Goal: Information Seeking & Learning: Find specific page/section

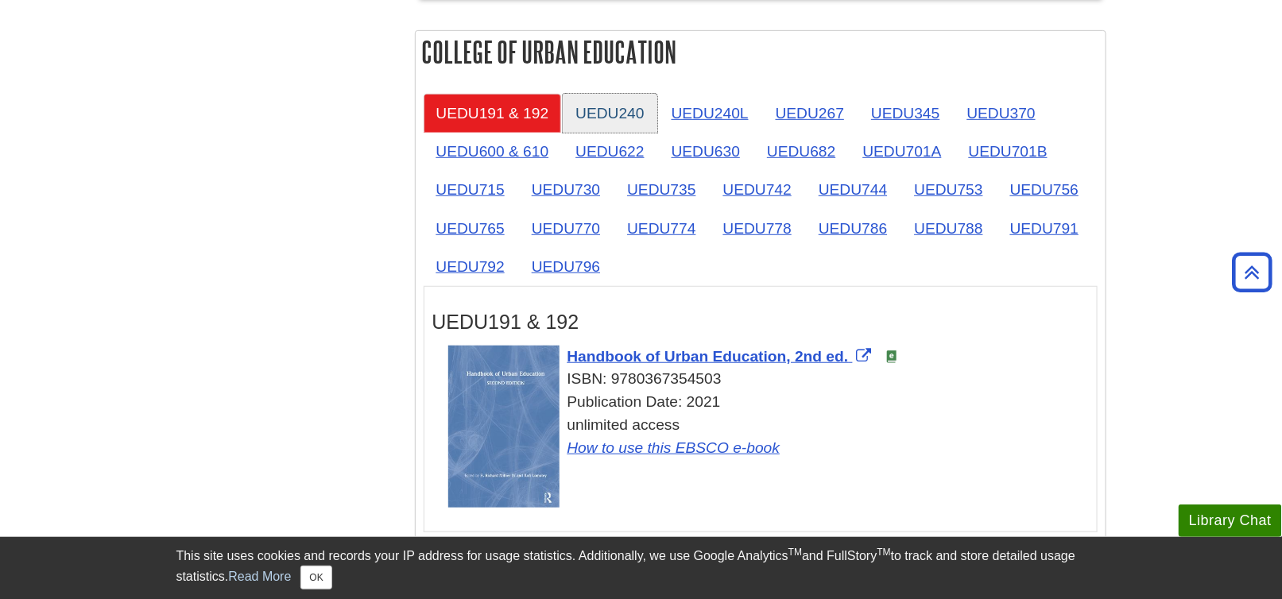
scroll to position [2543, 0]
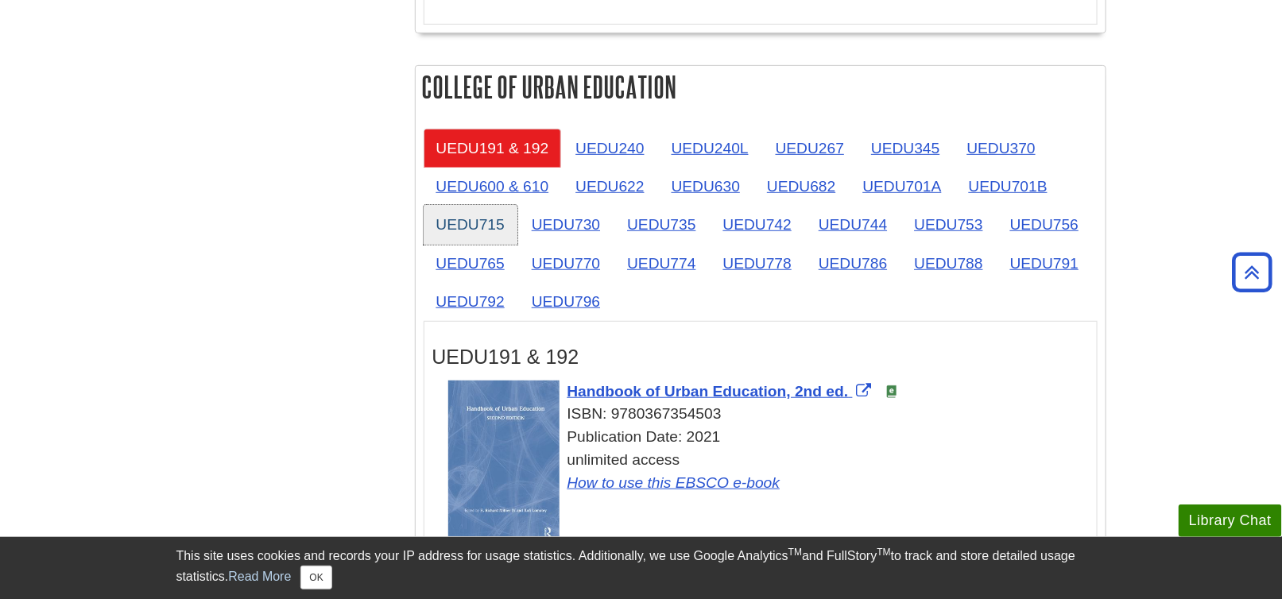
click at [459, 219] on link "UEDU715" at bounding box center [470, 224] width 94 height 39
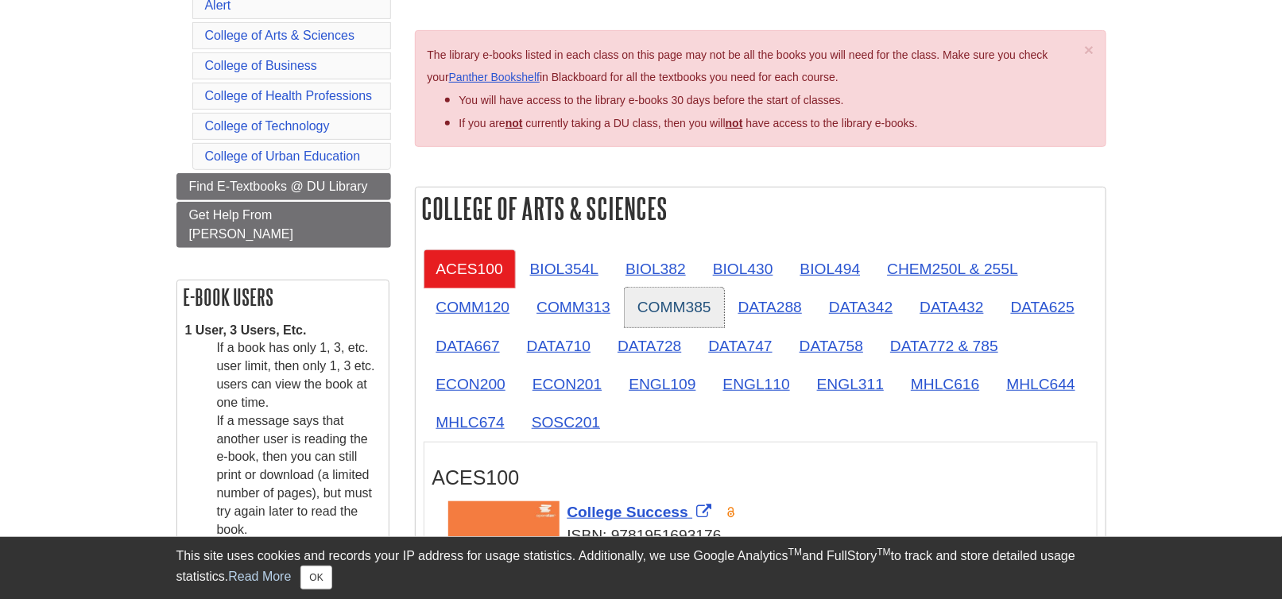
scroll to position [238, 0]
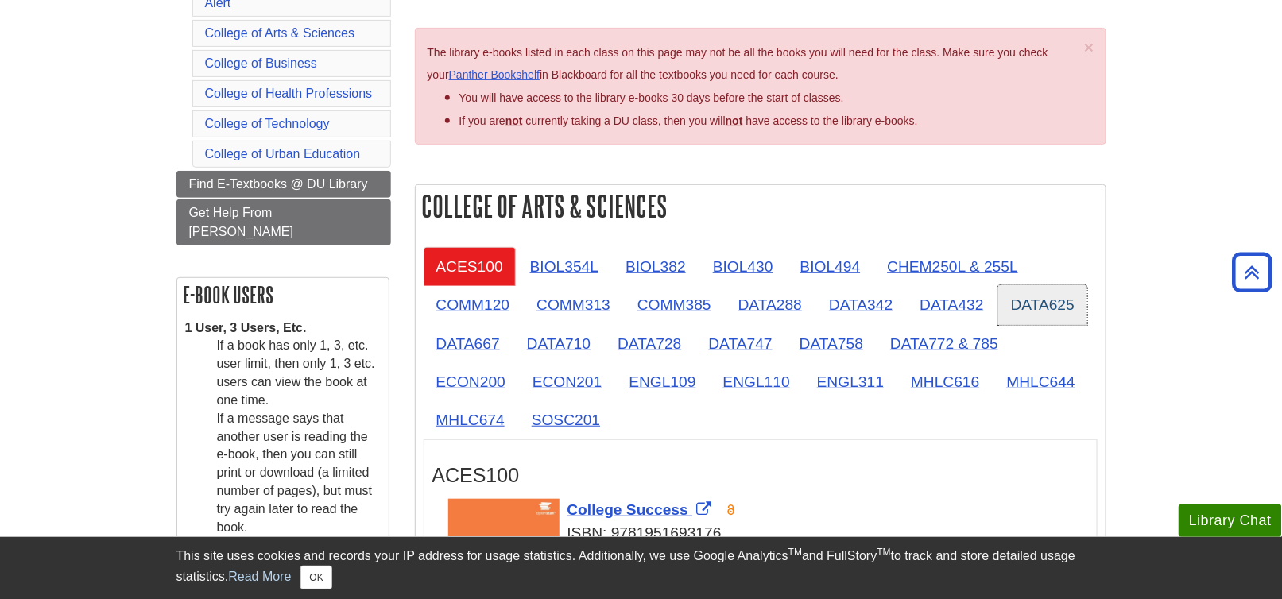
click at [1023, 306] on link "DATA625" at bounding box center [1042, 304] width 89 height 39
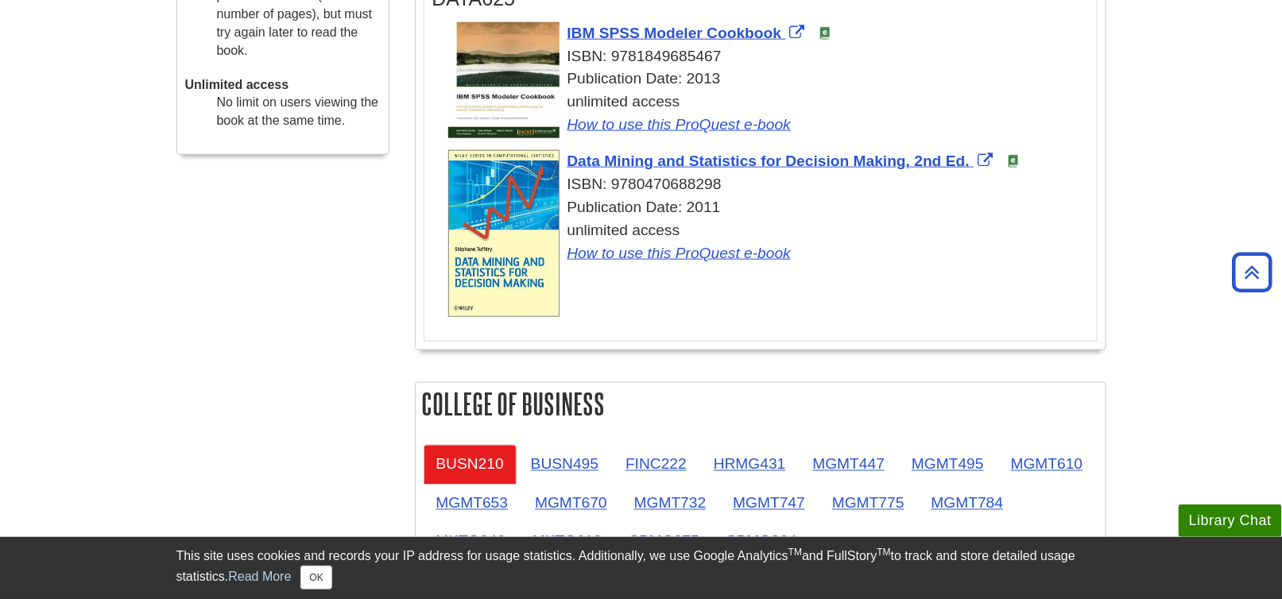
scroll to position [636, 0]
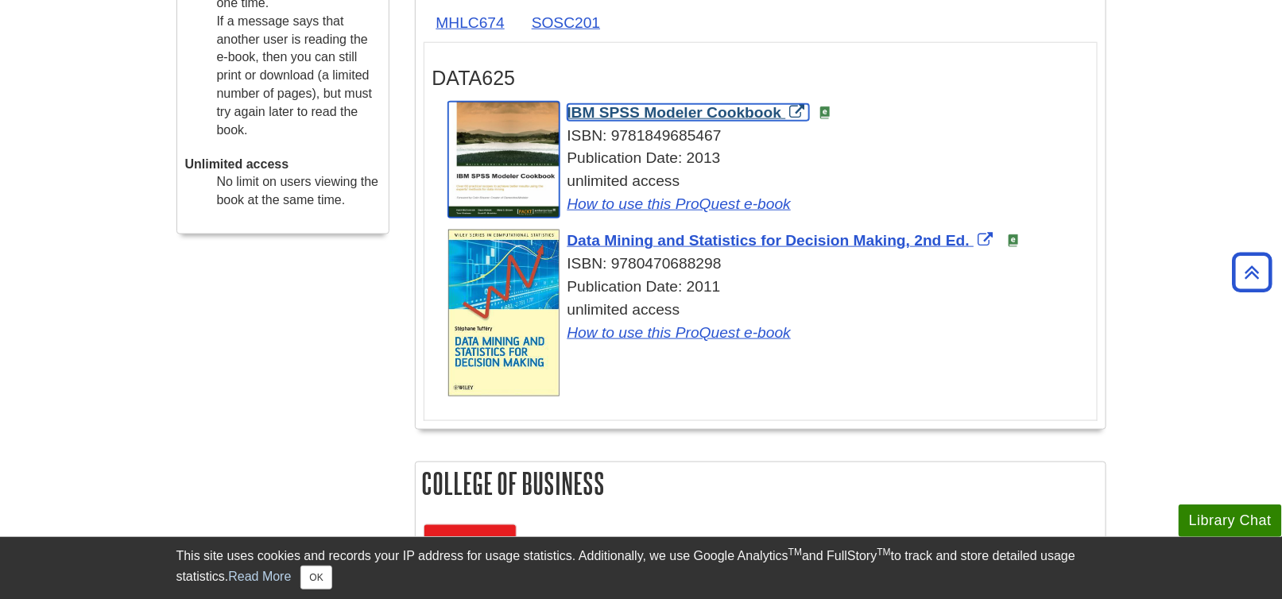
click at [633, 111] on span "IBM SPSS Modeler Cookbook" at bounding box center [674, 112] width 215 height 17
